Goal: Information Seeking & Learning: Learn about a topic

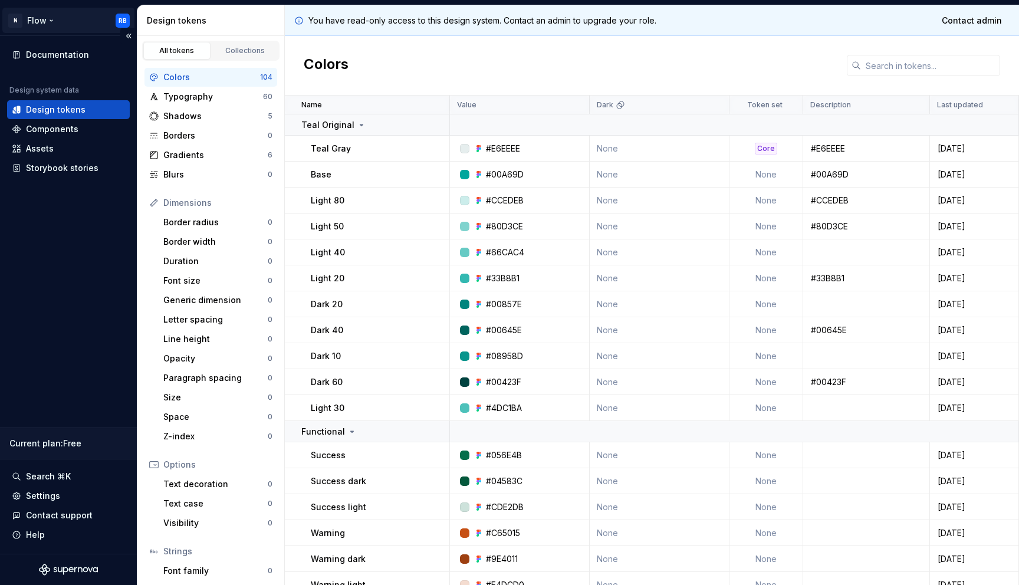
click at [37, 23] on html "N Flow RB Documentation Design system data Design tokens Components Assets Stor…" at bounding box center [509, 292] width 1019 height 585
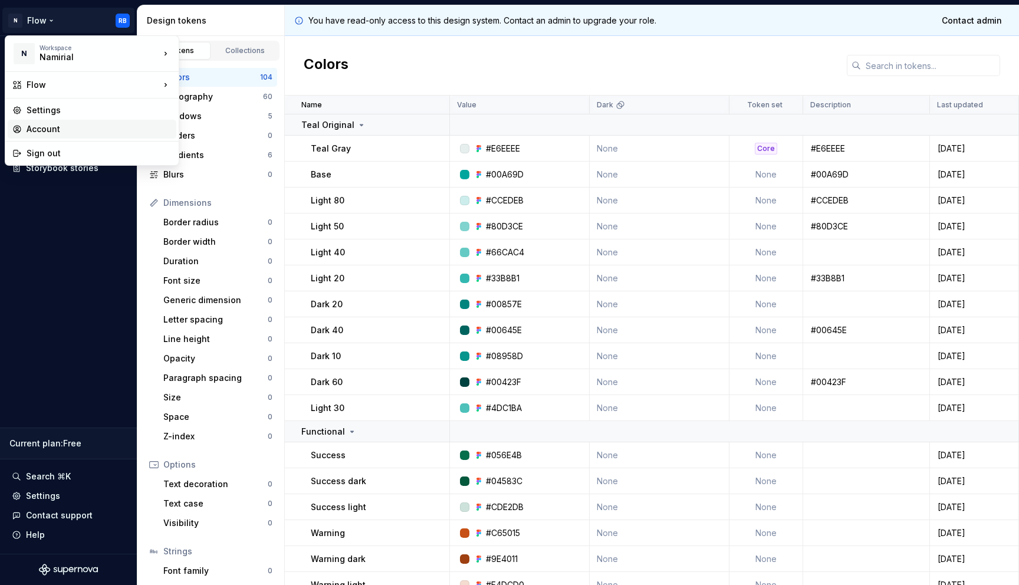
click at [44, 131] on div "Account" at bounding box center [99, 129] width 145 height 12
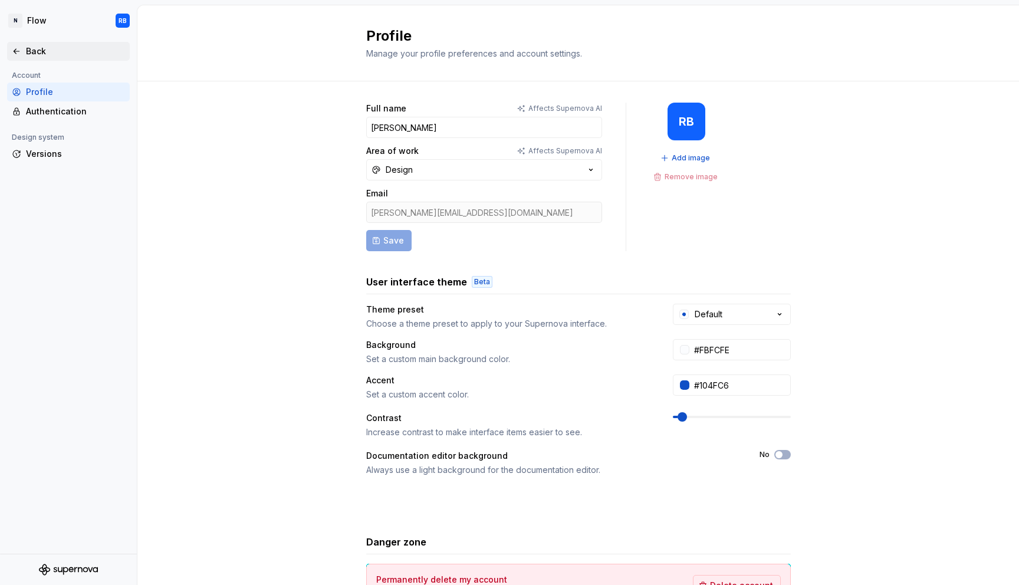
click at [37, 48] on div "Back" at bounding box center [75, 51] width 99 height 12
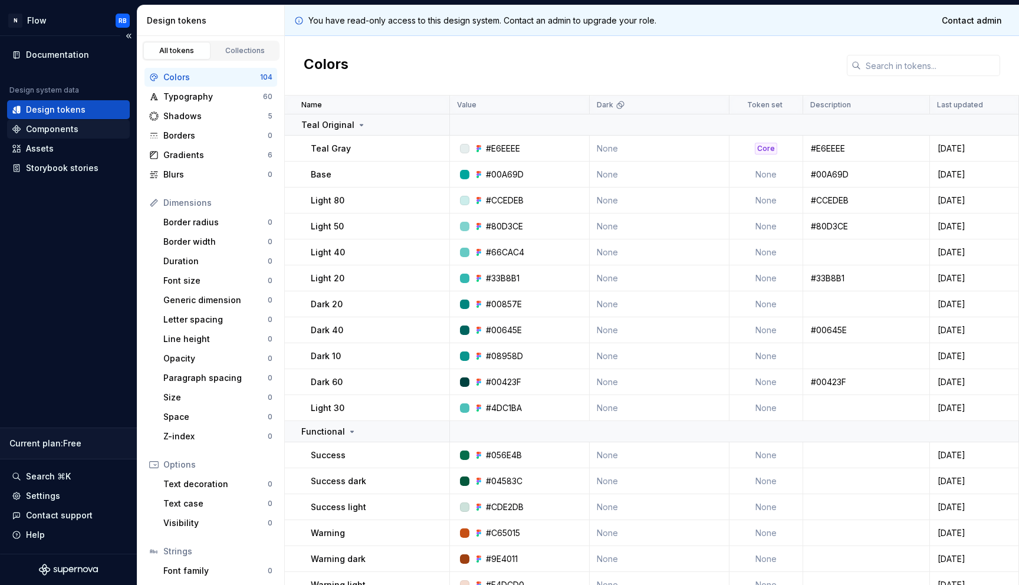
click at [72, 127] on div "Components" at bounding box center [52, 129] width 52 height 12
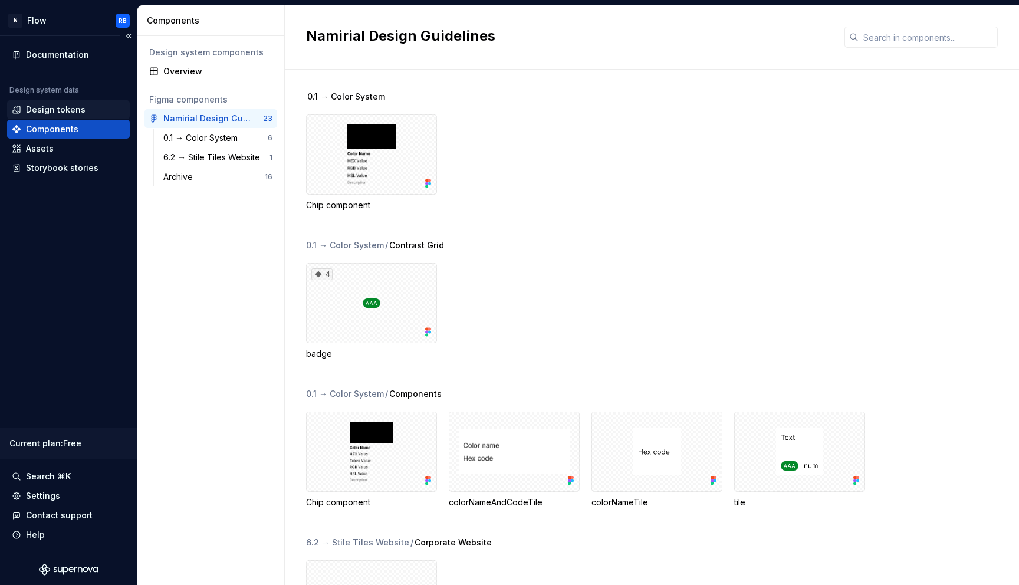
click at [41, 118] on div "Design tokens" at bounding box center [68, 109] width 123 height 19
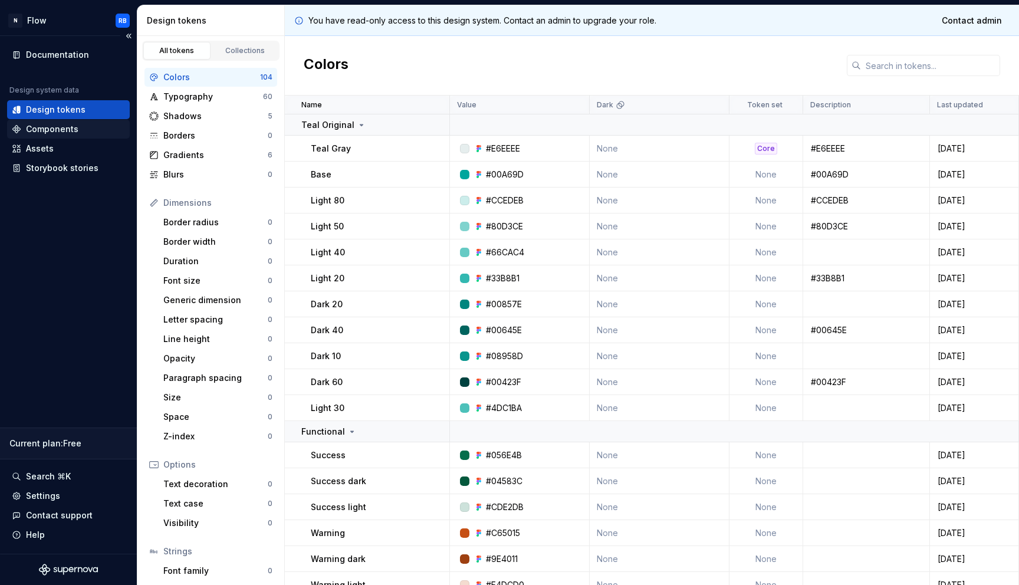
click at [54, 129] on div "Components" at bounding box center [52, 129] width 52 height 12
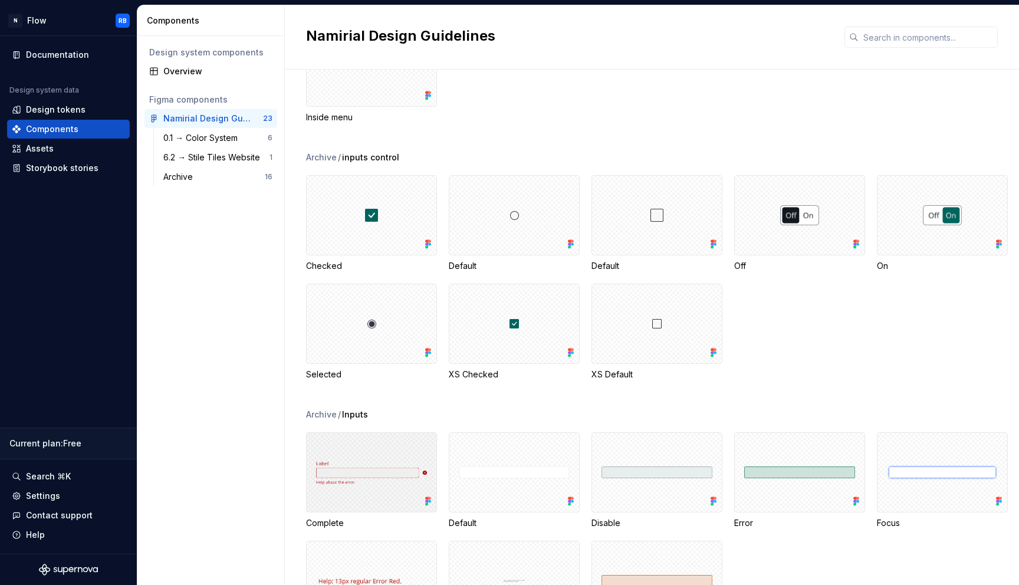
scroll to position [593, 0]
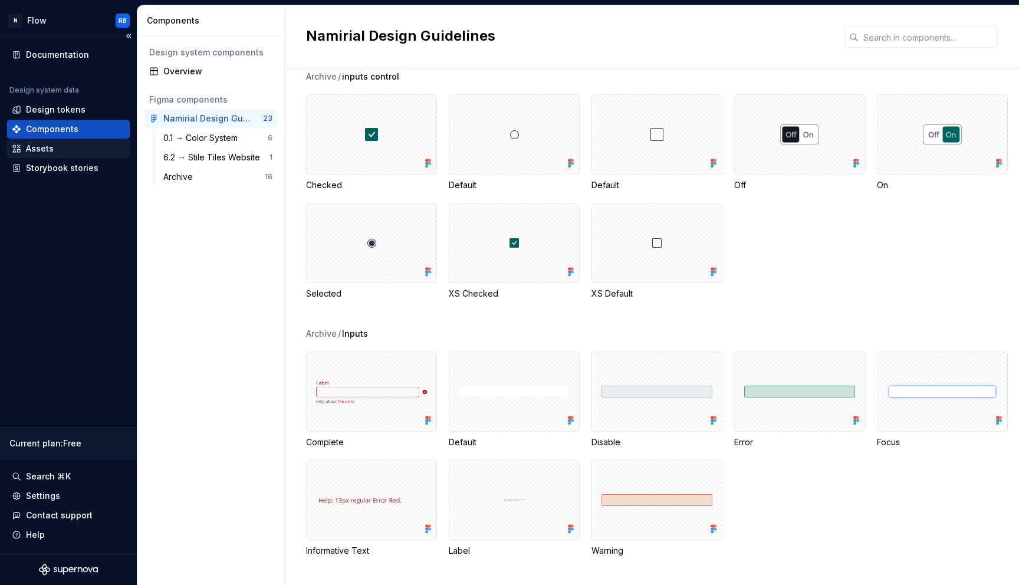
click at [52, 152] on div "Assets" at bounding box center [40, 149] width 28 height 12
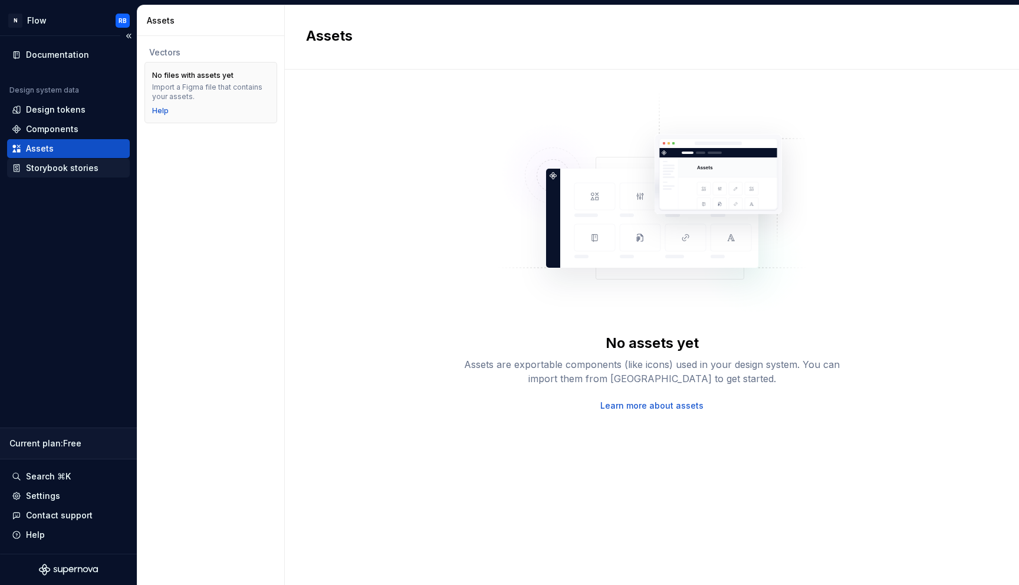
click at [61, 171] on div "Storybook stories" at bounding box center [62, 168] width 73 height 12
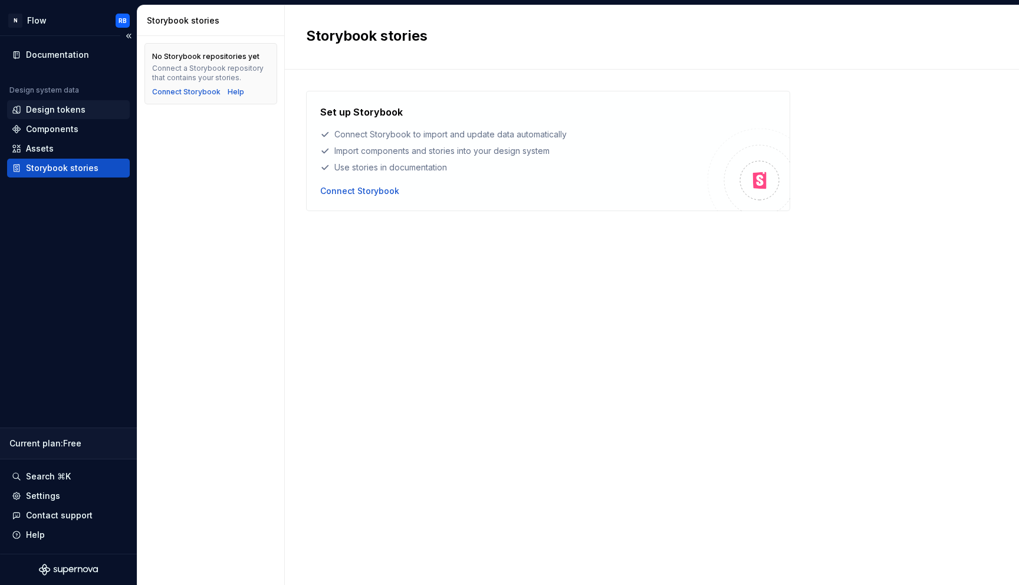
click at [65, 108] on div "Design tokens" at bounding box center [56, 110] width 60 height 12
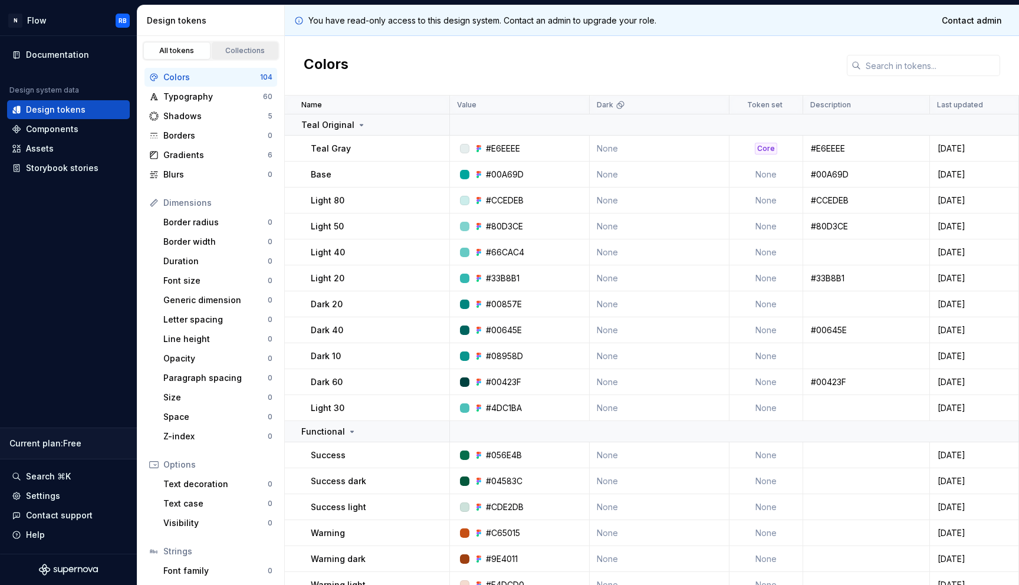
click at [248, 48] on div "Collections" at bounding box center [245, 50] width 59 height 9
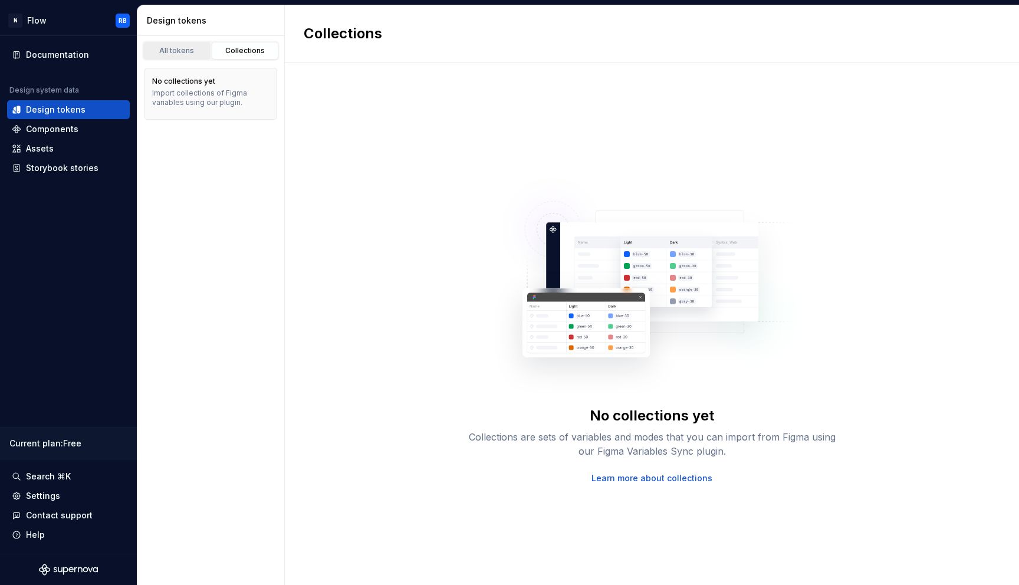
click at [170, 47] on div "All tokens" at bounding box center [176, 50] width 59 height 9
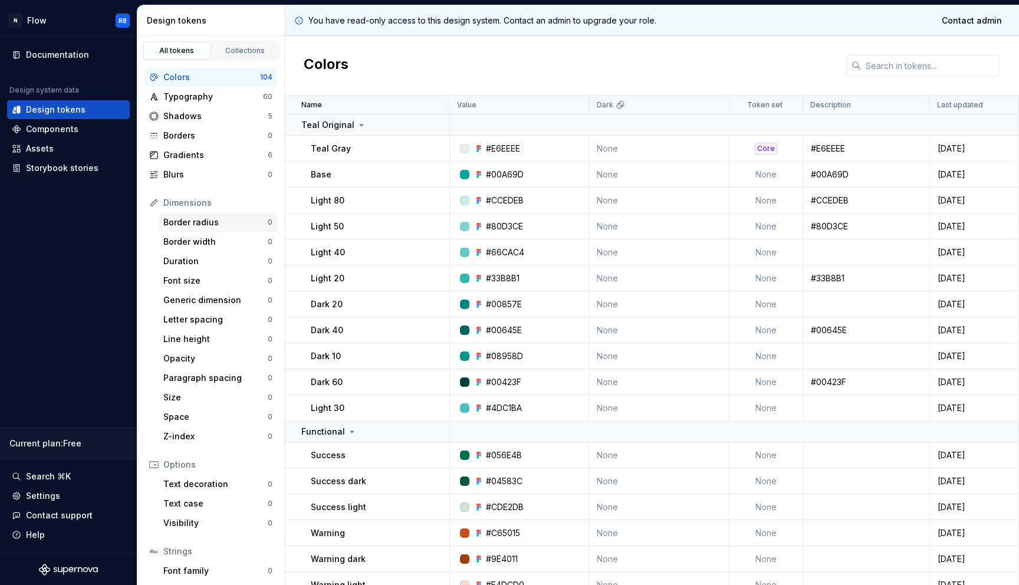
click at [201, 216] on div "Border radius" at bounding box center [215, 222] width 104 height 12
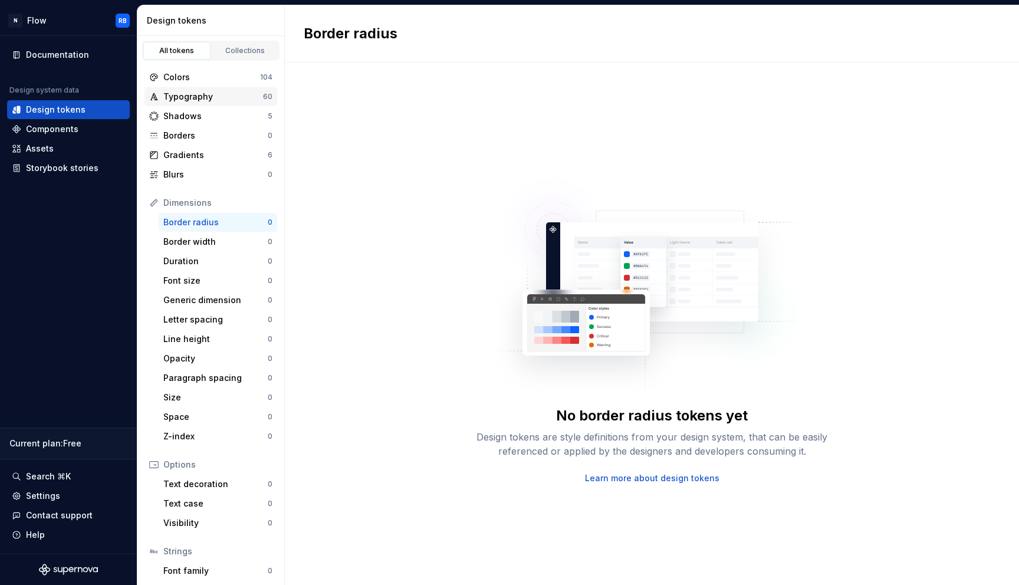
click at [192, 91] on div "Typography" at bounding box center [213, 97] width 100 height 12
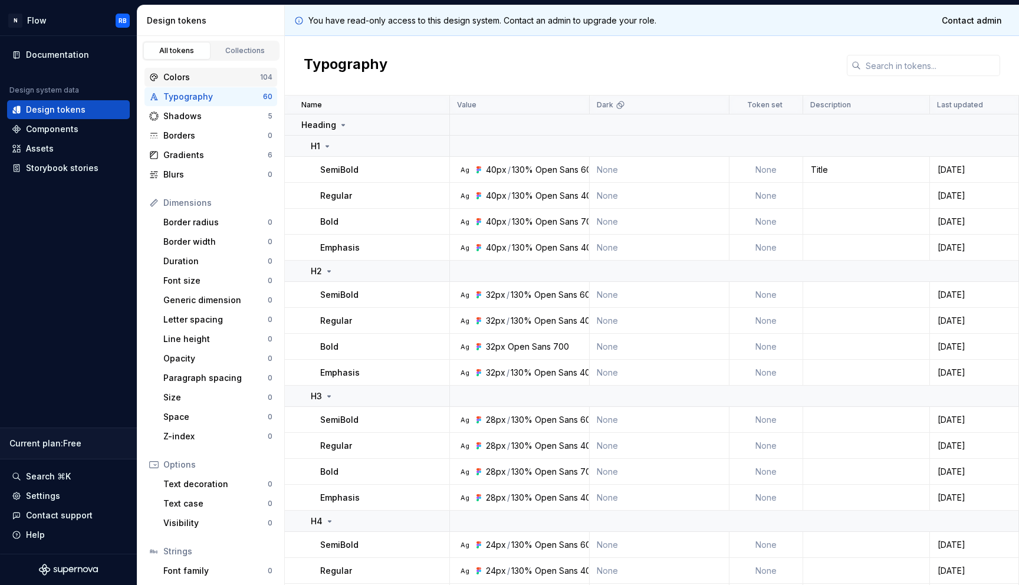
click at [191, 75] on div "Colors" at bounding box center [211, 77] width 97 height 12
